Goal: Transaction & Acquisition: Subscribe to service/newsletter

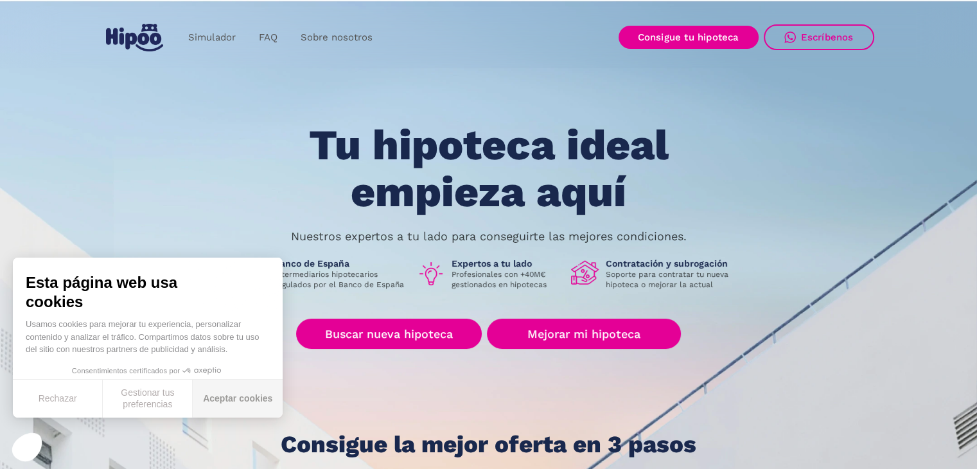
click at [227, 400] on button "Aceptar cookies" at bounding box center [238, 399] width 90 height 38
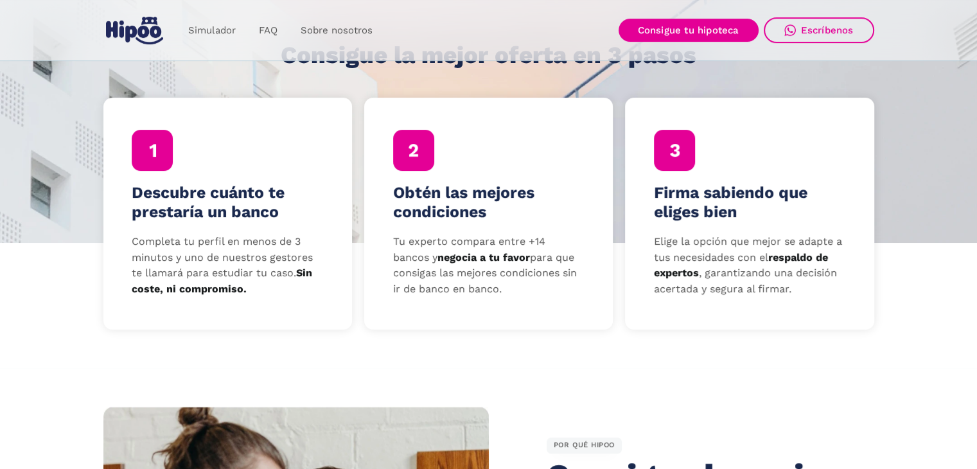
scroll to position [385, 0]
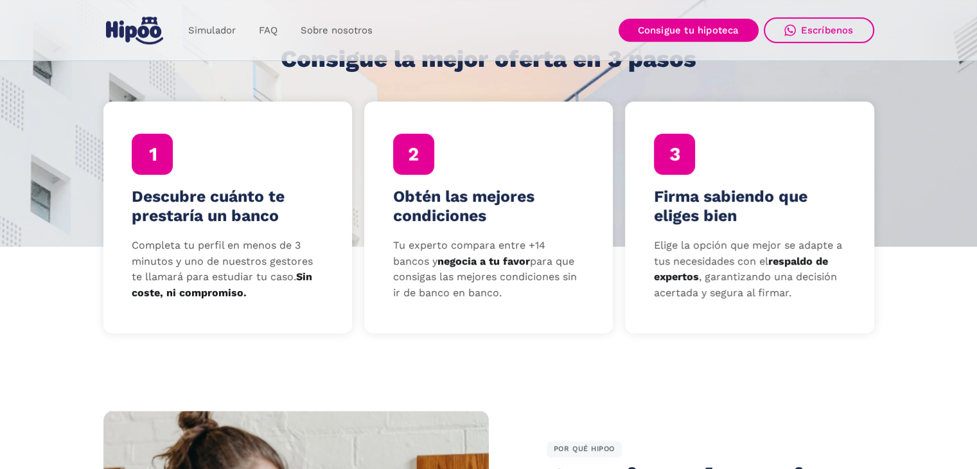
click at [162, 155] on div at bounding box center [152, 154] width 41 height 41
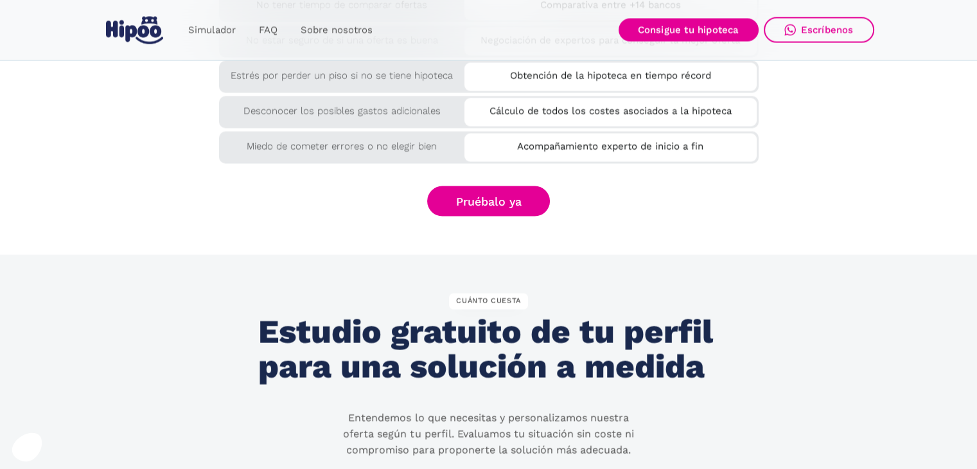
scroll to position [2312, 0]
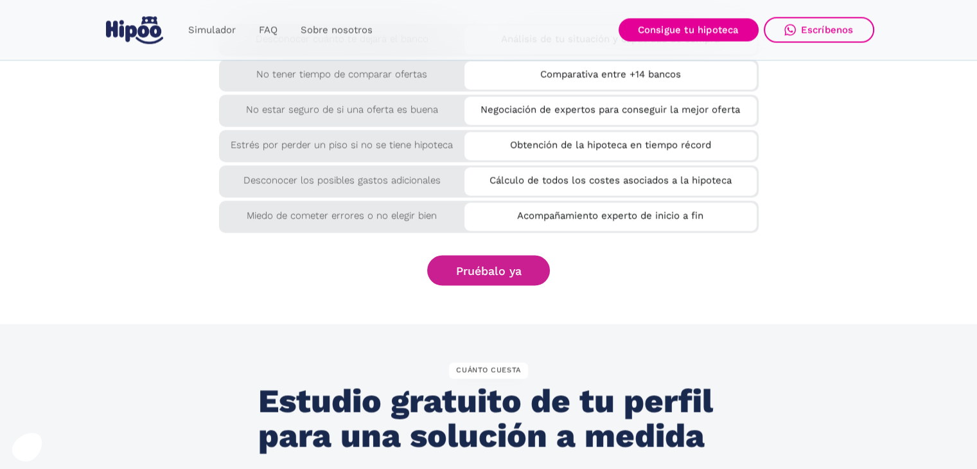
click at [498, 276] on link "Pruébalo ya" at bounding box center [488, 270] width 123 height 30
click at [516, 269] on link "Pruébalo ya" at bounding box center [488, 270] width 123 height 30
